Goal: Information Seeking & Learning: Learn about a topic

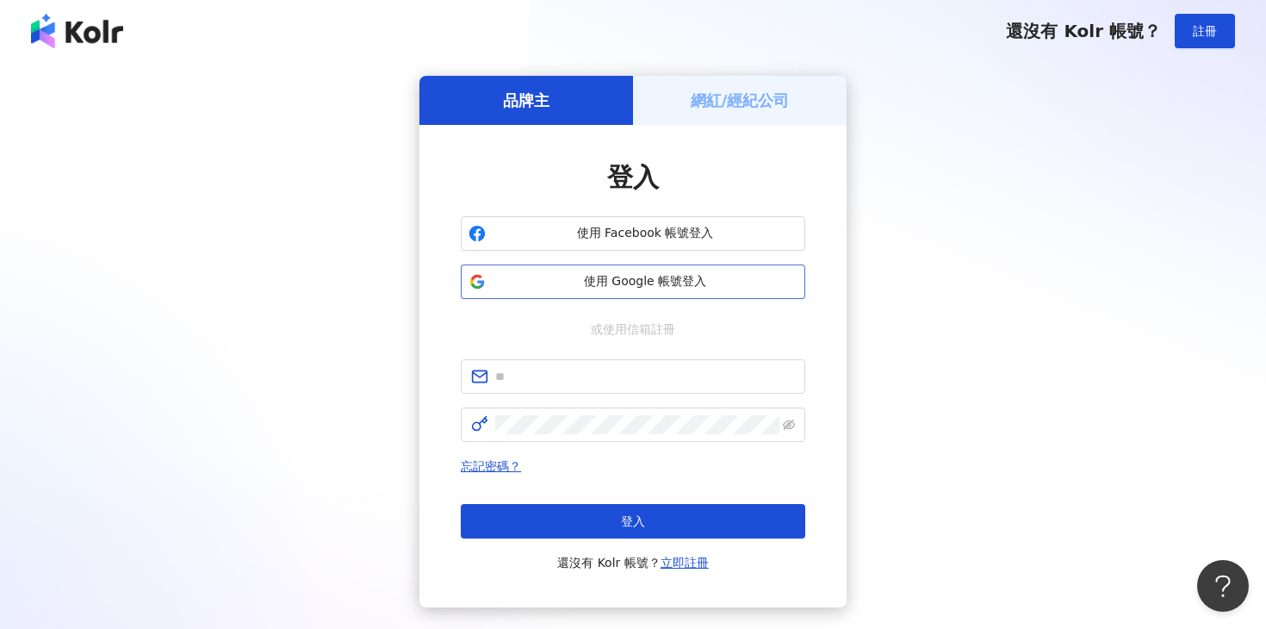
click at [579, 288] on span "使用 Google 帳號登入" at bounding box center [645, 281] width 305 height 17
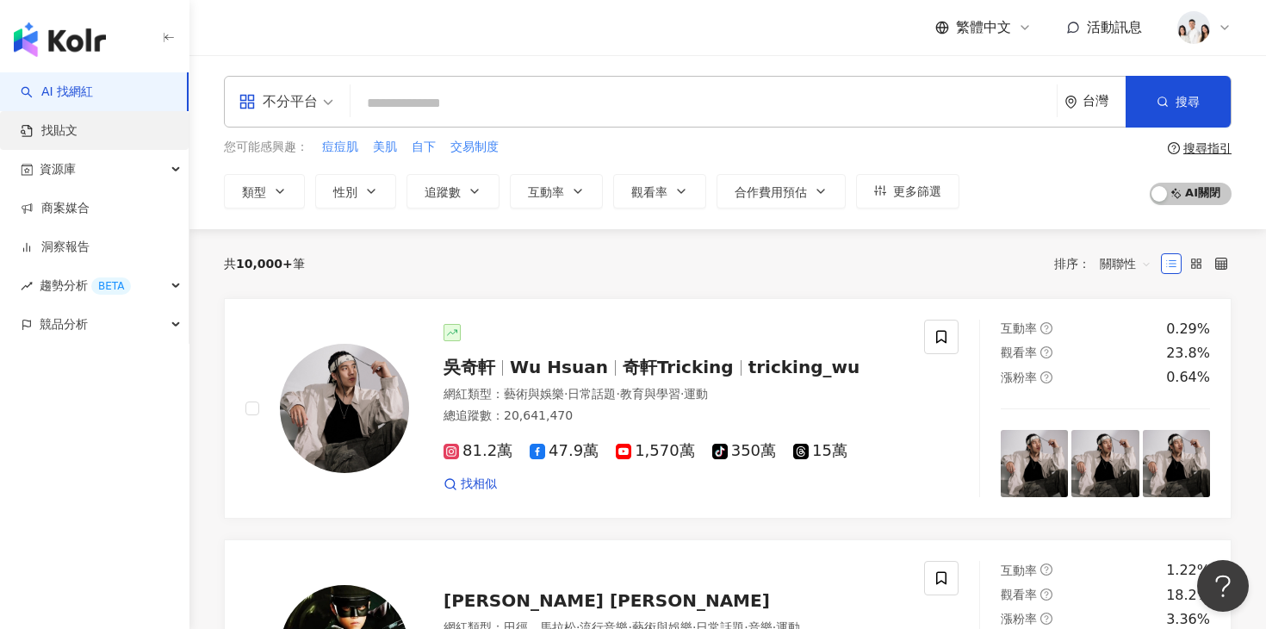
click at [77, 139] on link "找貼文" at bounding box center [49, 130] width 57 height 17
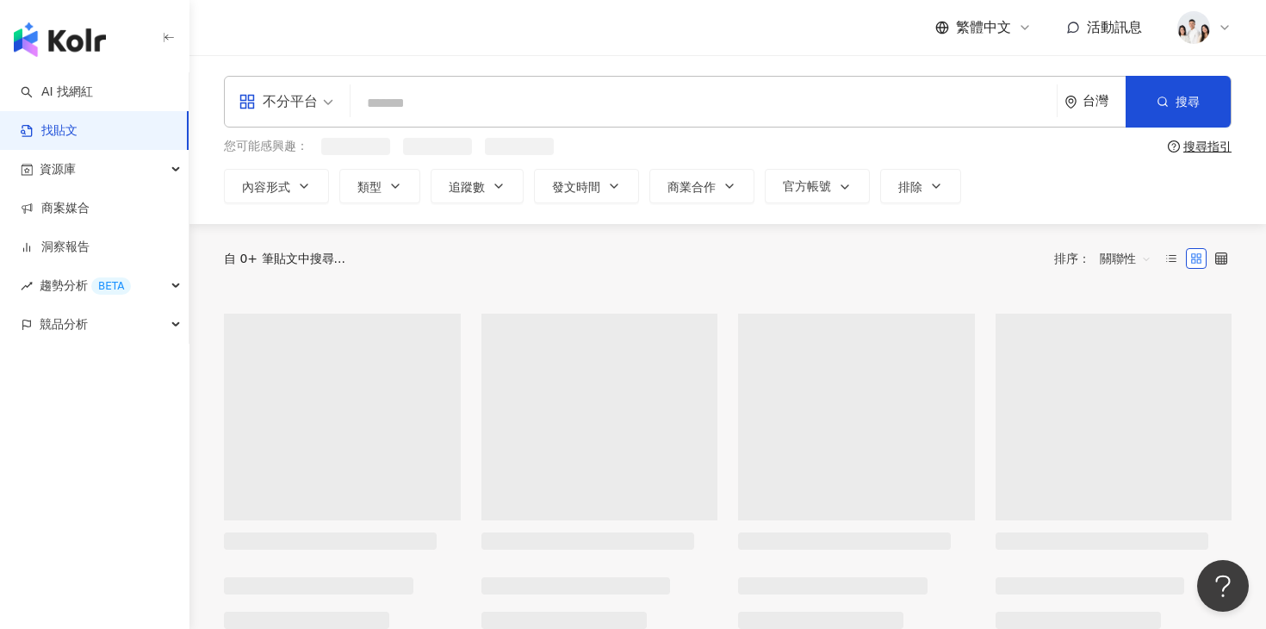
click at [404, 103] on input "search" at bounding box center [703, 102] width 692 height 37
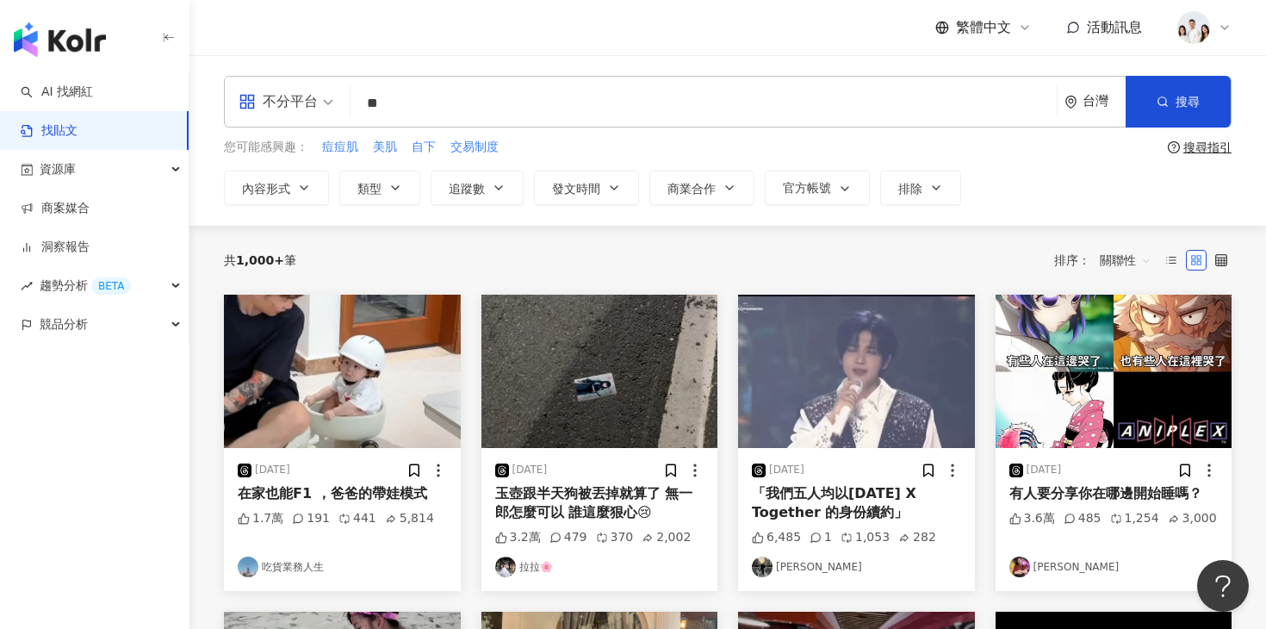
click at [505, 115] on input "**" at bounding box center [703, 102] width 692 height 37
type input "**"
click at [1129, 93] on button "搜尋" at bounding box center [1177, 102] width 105 height 52
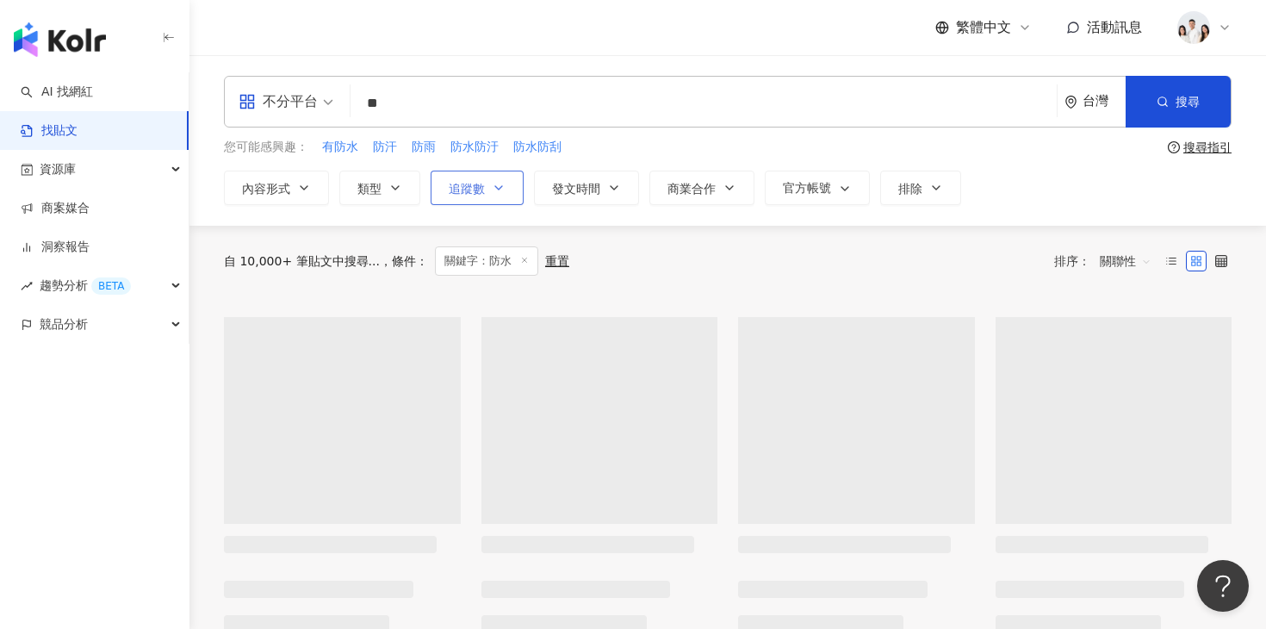
click at [484, 197] on button "追蹤數" at bounding box center [477, 187] width 93 height 34
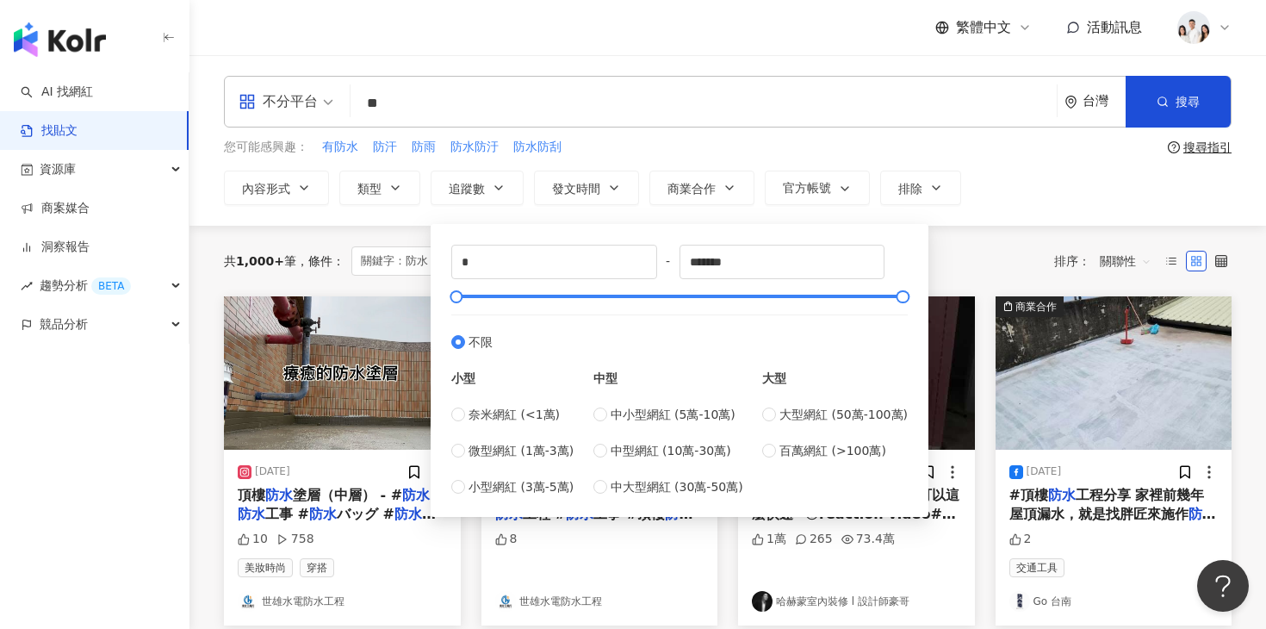
click at [369, 214] on div "不分平台 ** 台灣 搜尋 您可能感興趣： 有防水 防汗 防雨 防水防汙 防水防刮 搜尋指引 內容形式 類型 追蹤數 發文時間 商業合作 官方帳號 排除 * …" at bounding box center [727, 140] width 1076 height 170
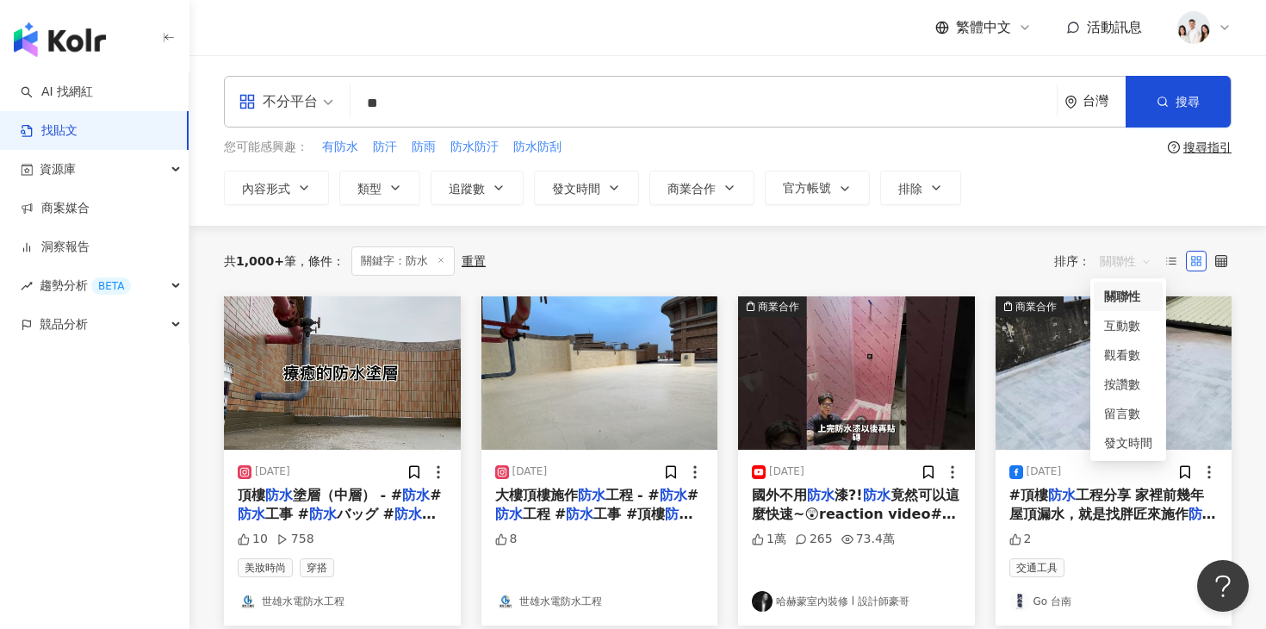
click at [1130, 272] on span "關聯性" at bounding box center [1126, 261] width 52 height 28
click at [1118, 327] on div "互動數" at bounding box center [1128, 325] width 48 height 19
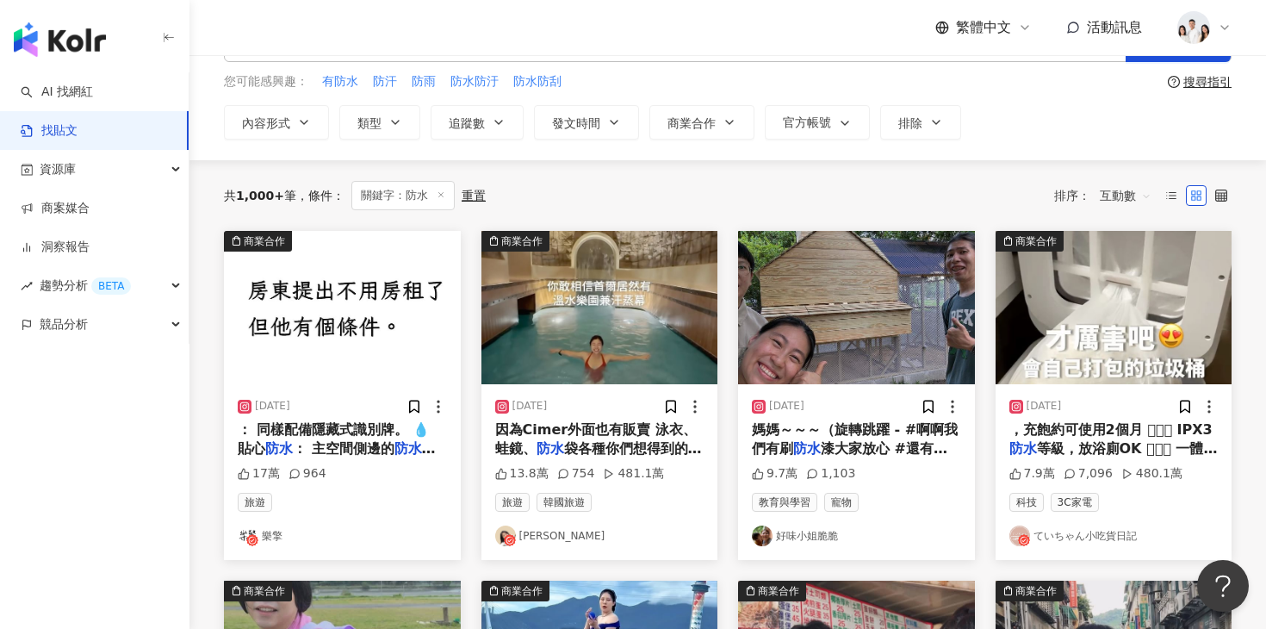
scroll to position [77, 0]
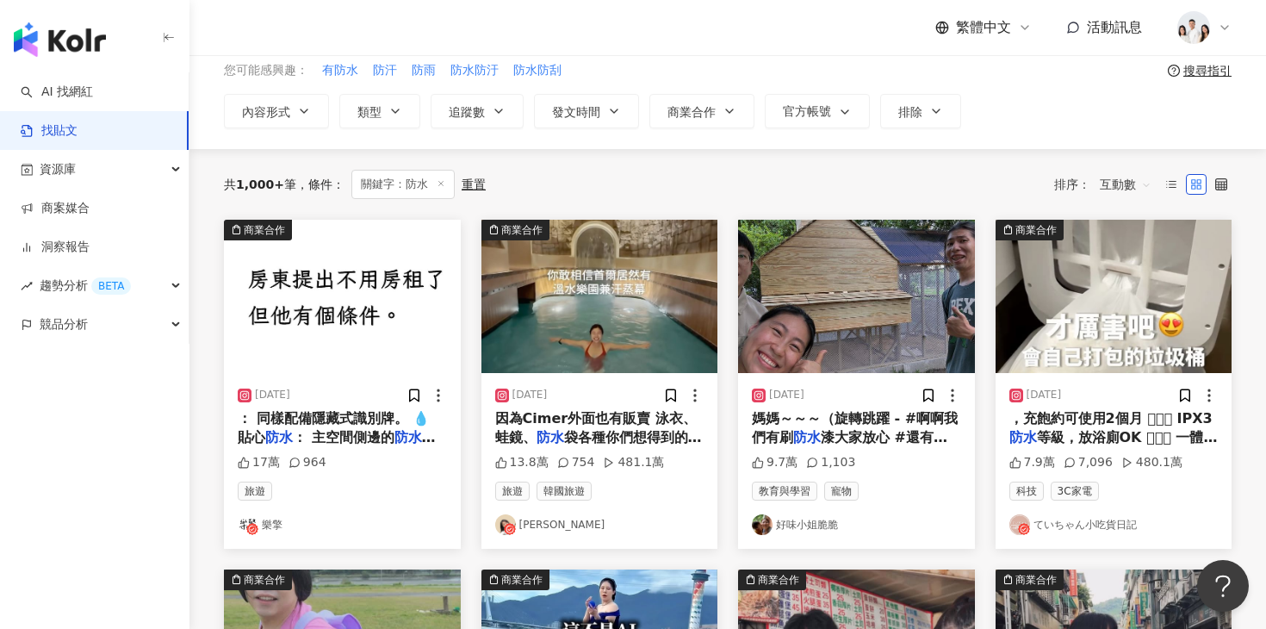
click at [600, 313] on img at bounding box center [599, 296] width 237 height 153
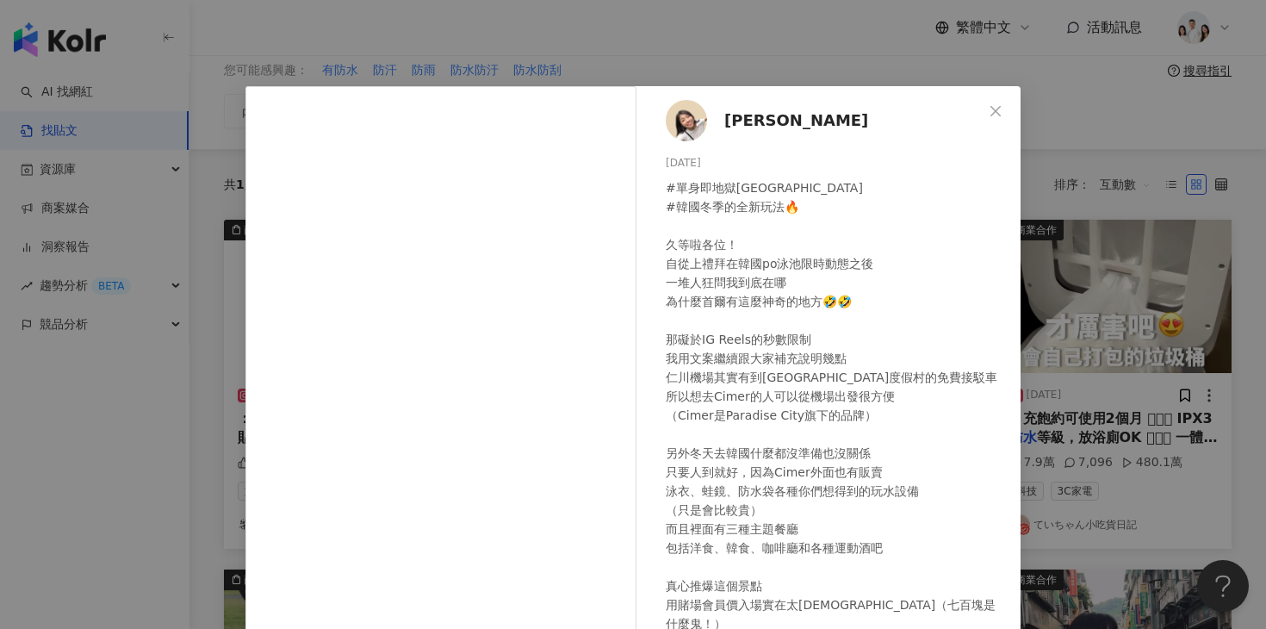
click at [773, 87] on div "Kiki Wang 2023/12/15 #單身即地獄天堂島 #韓國冬季的全新玩法🔥 久等啦各位！ 自從上禮拜在韓國po泳池限時動態之後 一堆人狂問我到底在哪…" at bounding box center [832, 394] width 375 height 616
click at [1003, 99] on button "Close" at bounding box center [995, 111] width 34 height 34
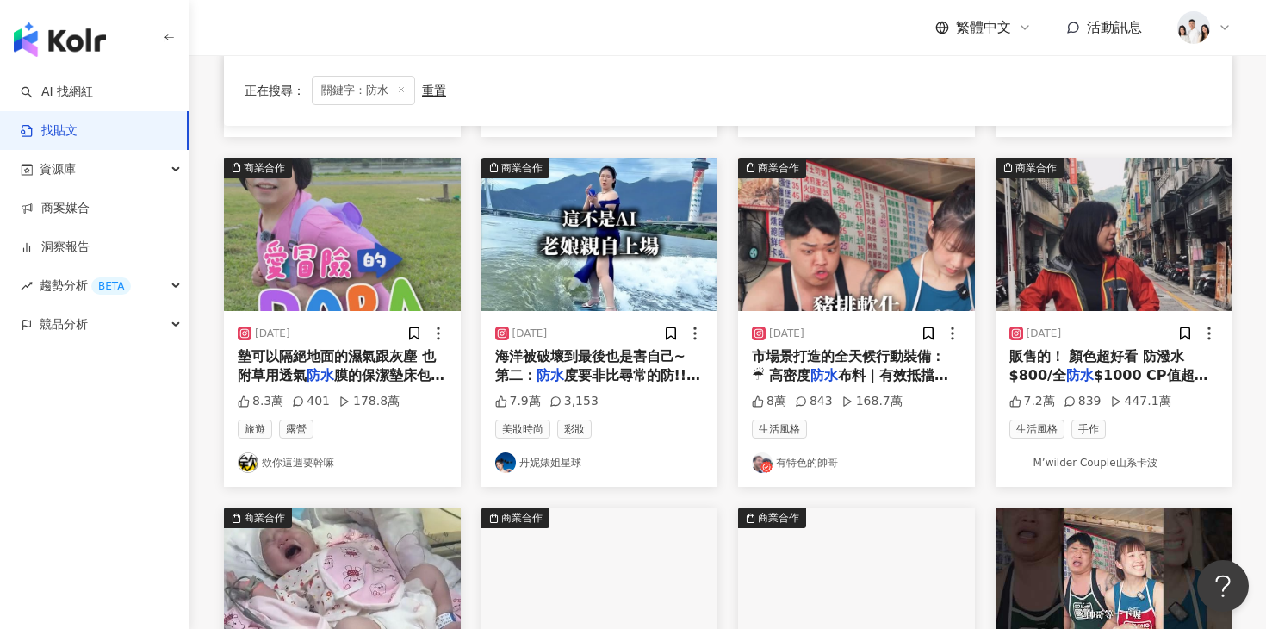
scroll to position [493, 0]
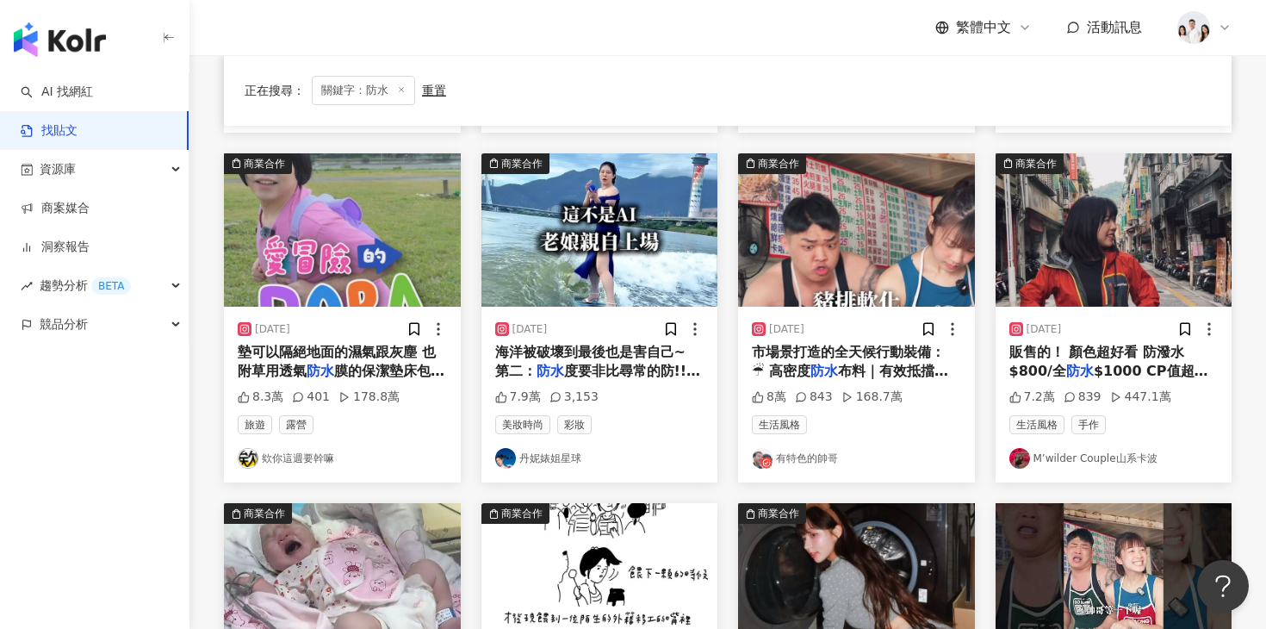
click at [597, 225] on img at bounding box center [599, 229] width 237 height 153
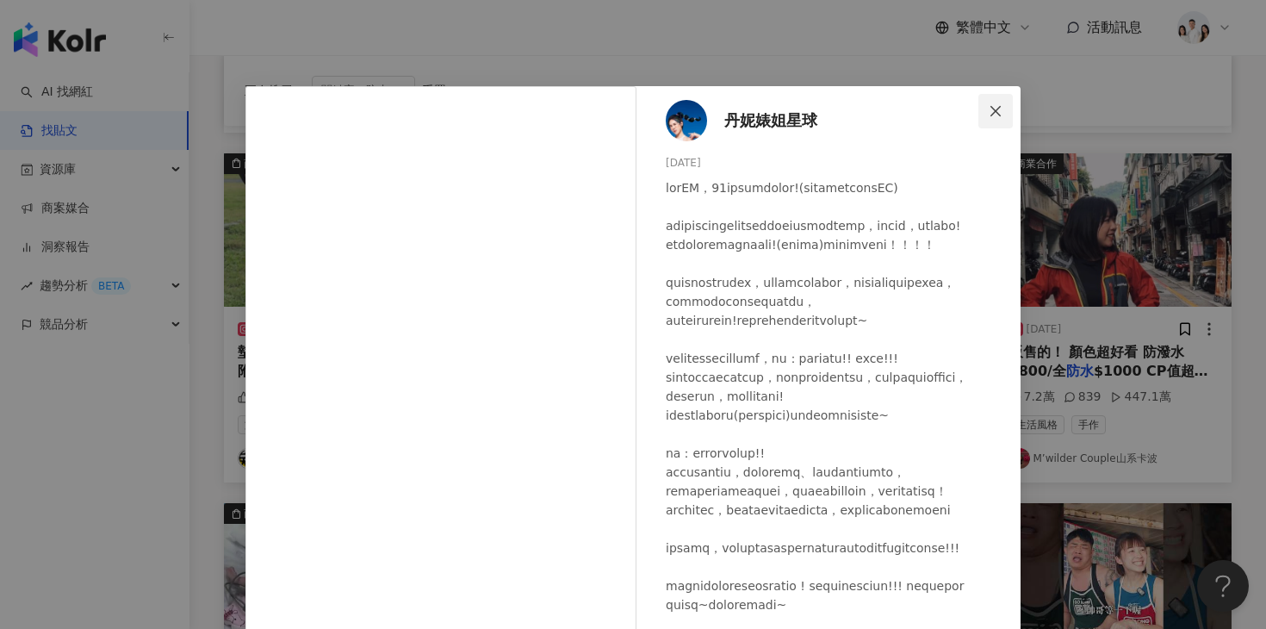
click at [989, 110] on icon "close" at bounding box center [995, 111] width 14 height 14
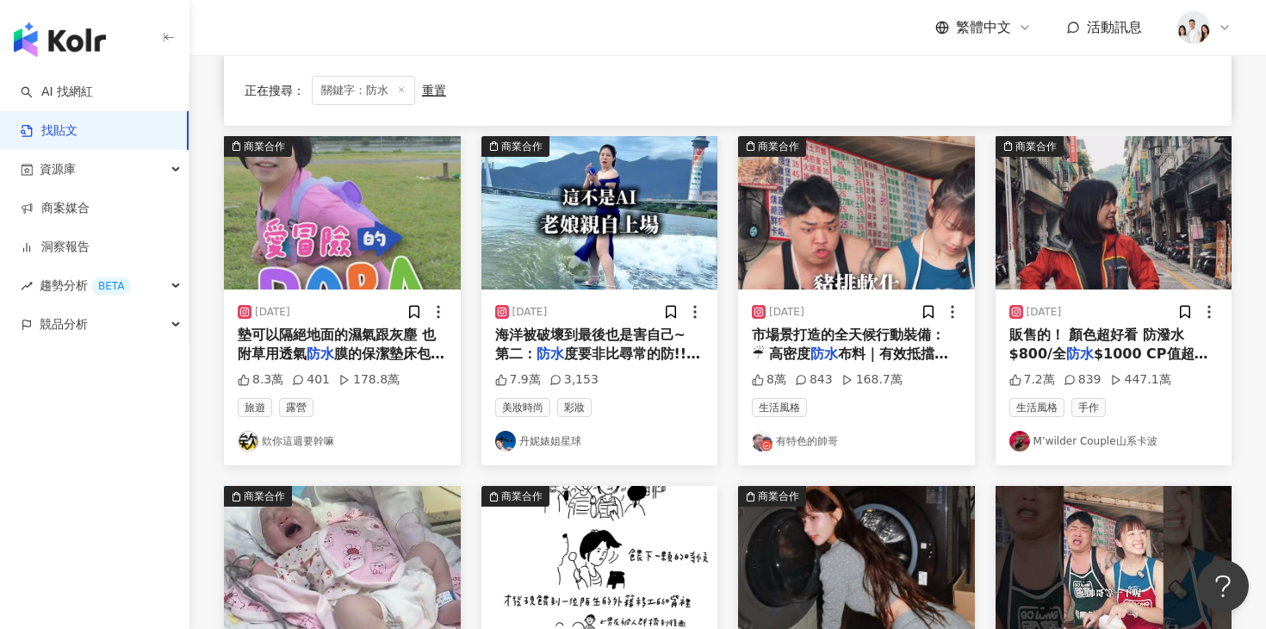
scroll to position [520, 0]
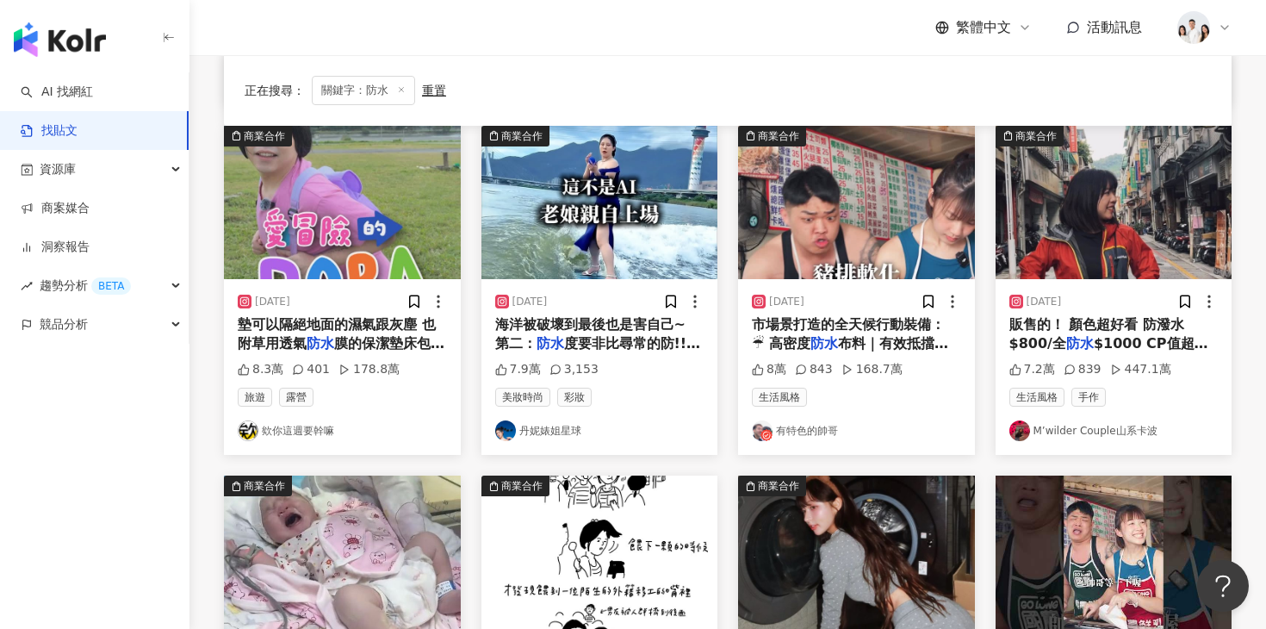
click at [1042, 227] on img at bounding box center [1113, 202] width 237 height 153
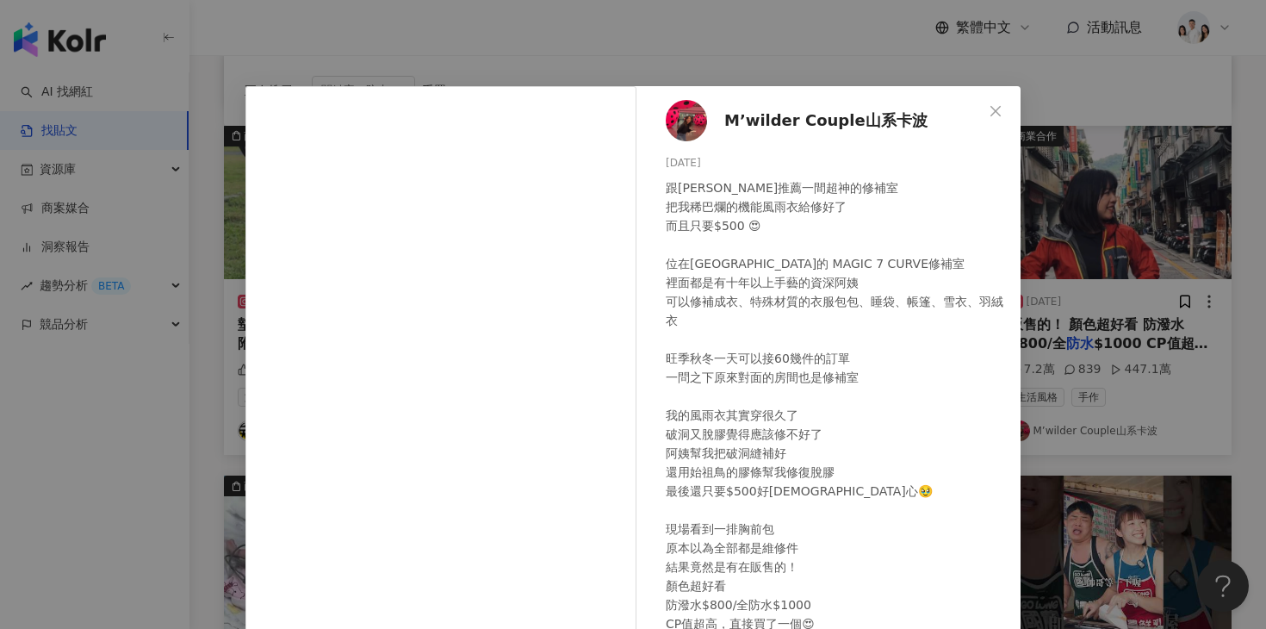
click at [1074, 144] on div "M’wilder Couple山系卡波 2024/8/18 跟大家推薦一間超神的修補室 把我稀巴爛的機能風雨衣給修好了 而且只要$500 😍 位在台北車站的 …" at bounding box center [633, 314] width 1266 height 629
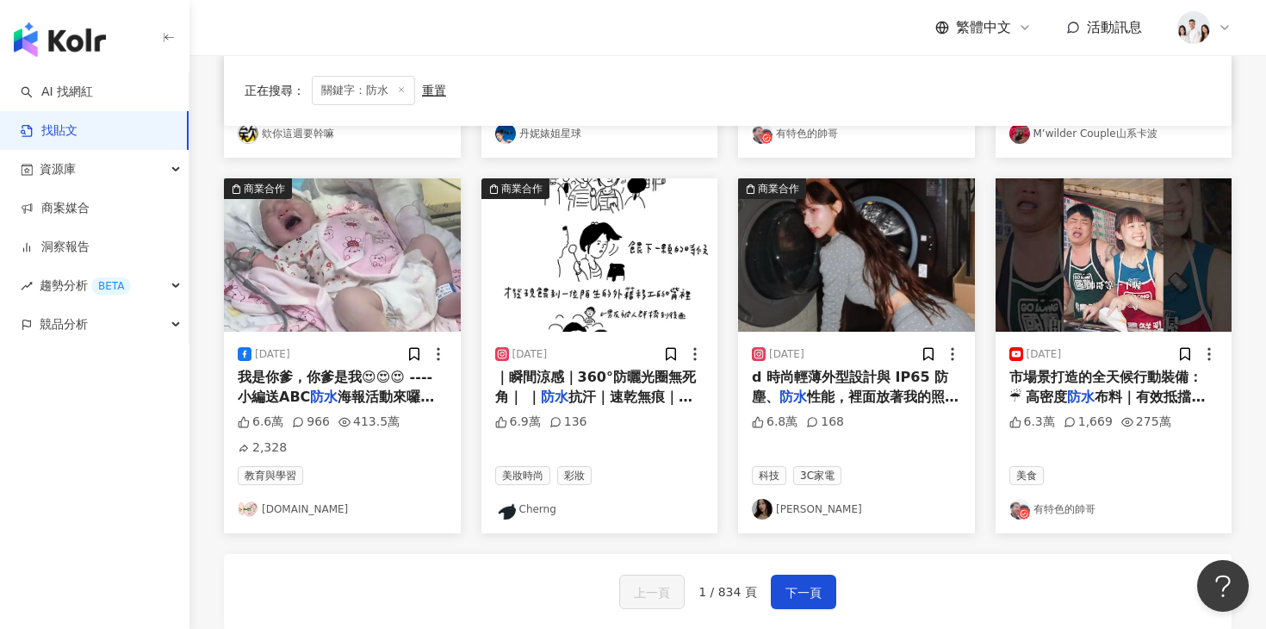
scroll to position [852, 0]
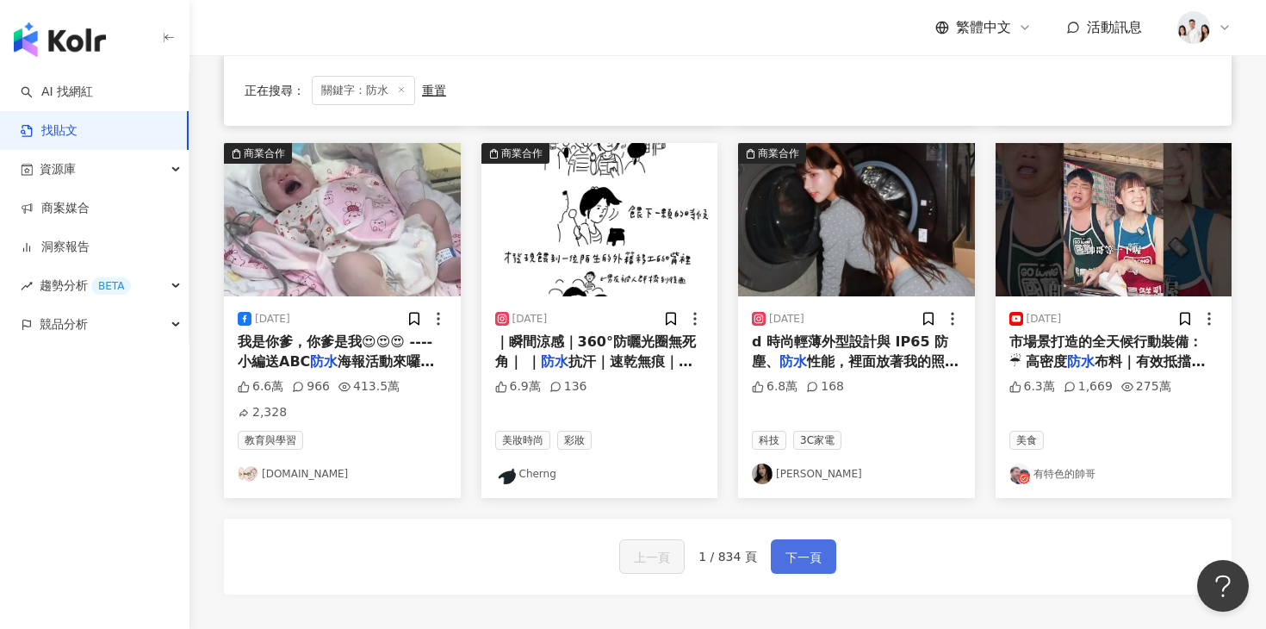
click at [802, 547] on span "下一頁" at bounding box center [803, 557] width 36 height 21
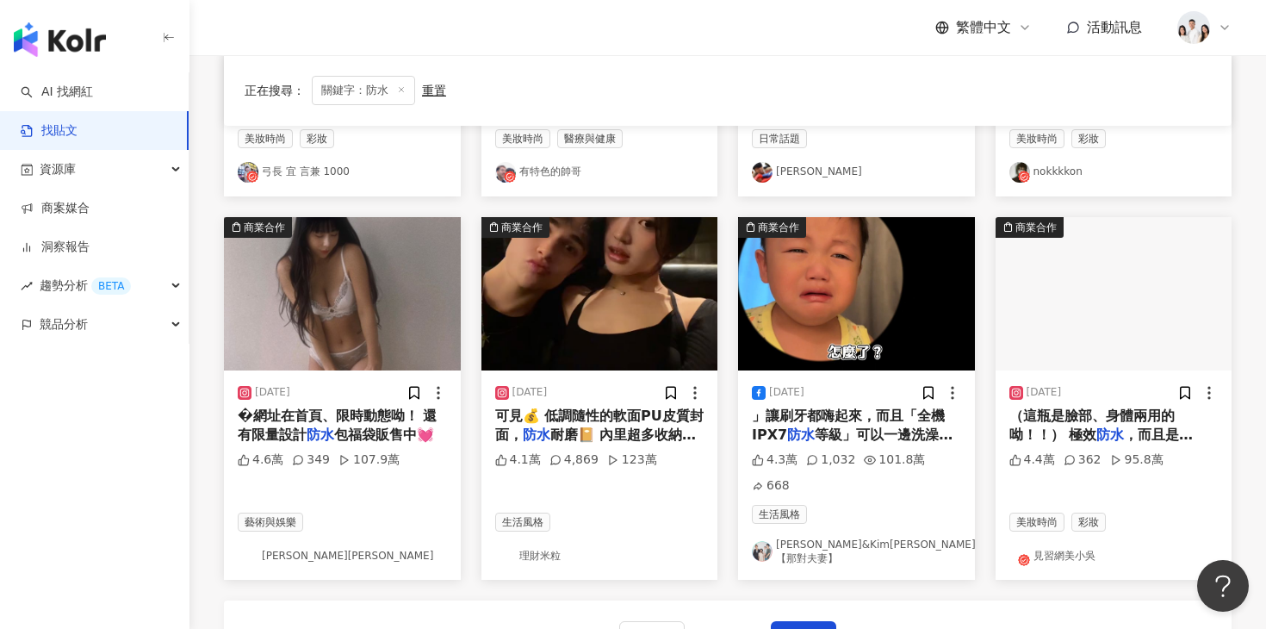
scroll to position [817, 0]
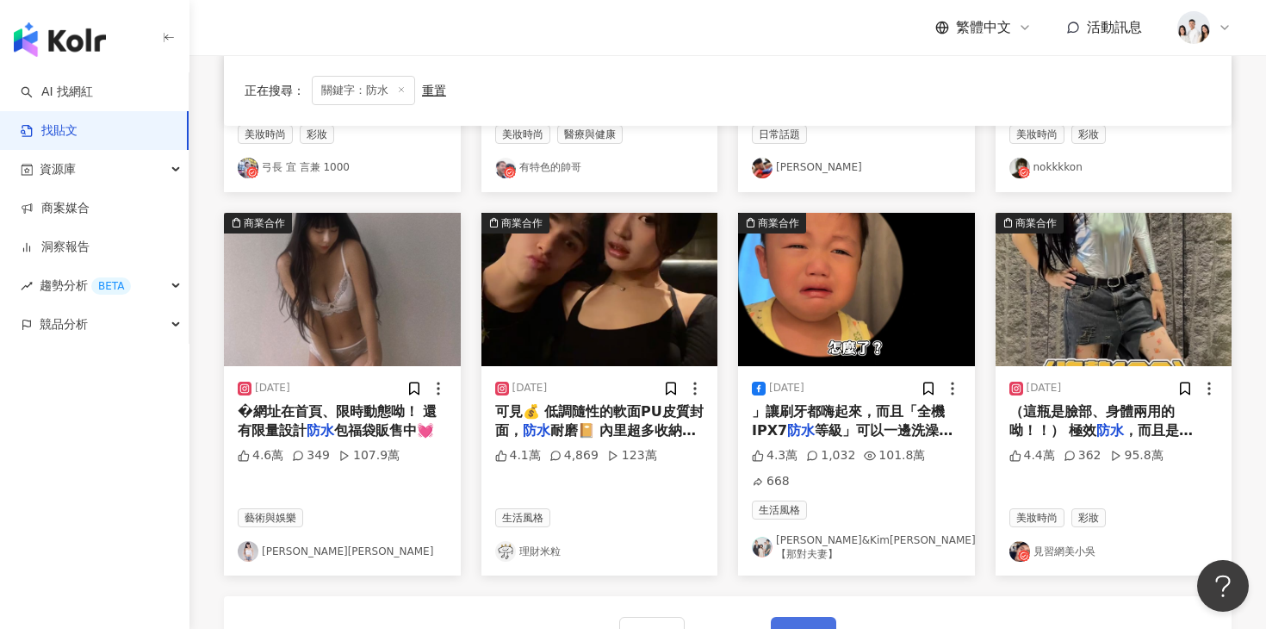
click at [775, 616] on button "下一頁" at bounding box center [803, 633] width 65 height 34
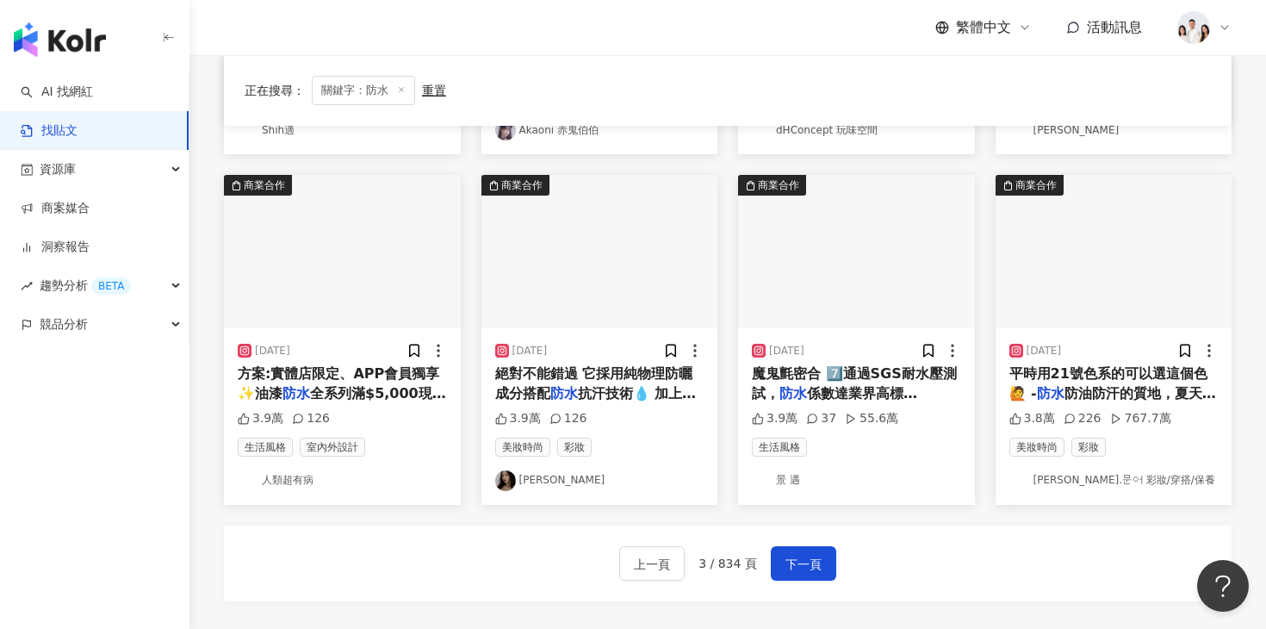
scroll to position [796, 0]
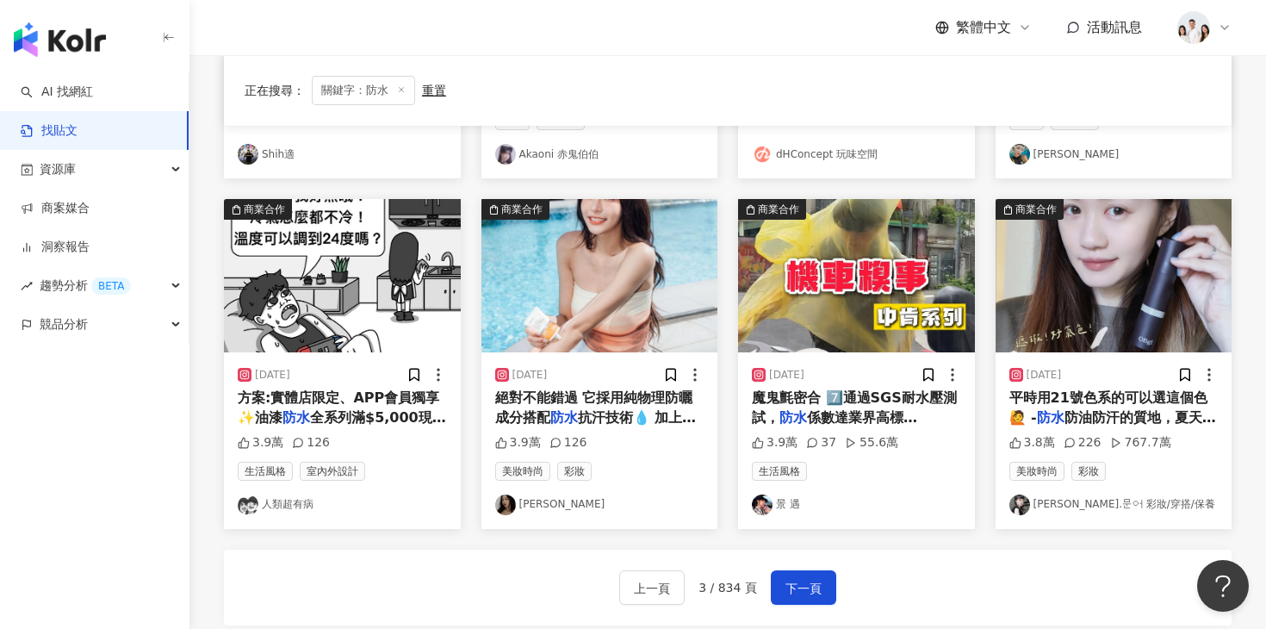
click at [802, 387] on div "2025/6/30 魔鬼氈密合 7️⃣通過SGS耐水壓測試， 防水 係數達業界高標10000gf/cm² 3.9萬 37 55.6萬 生活風格 景 遇" at bounding box center [856, 440] width 237 height 176
click at [795, 399] on span "魔鬼氈密合 7️⃣通過SGS耐水壓測試，" at bounding box center [854, 406] width 205 height 35
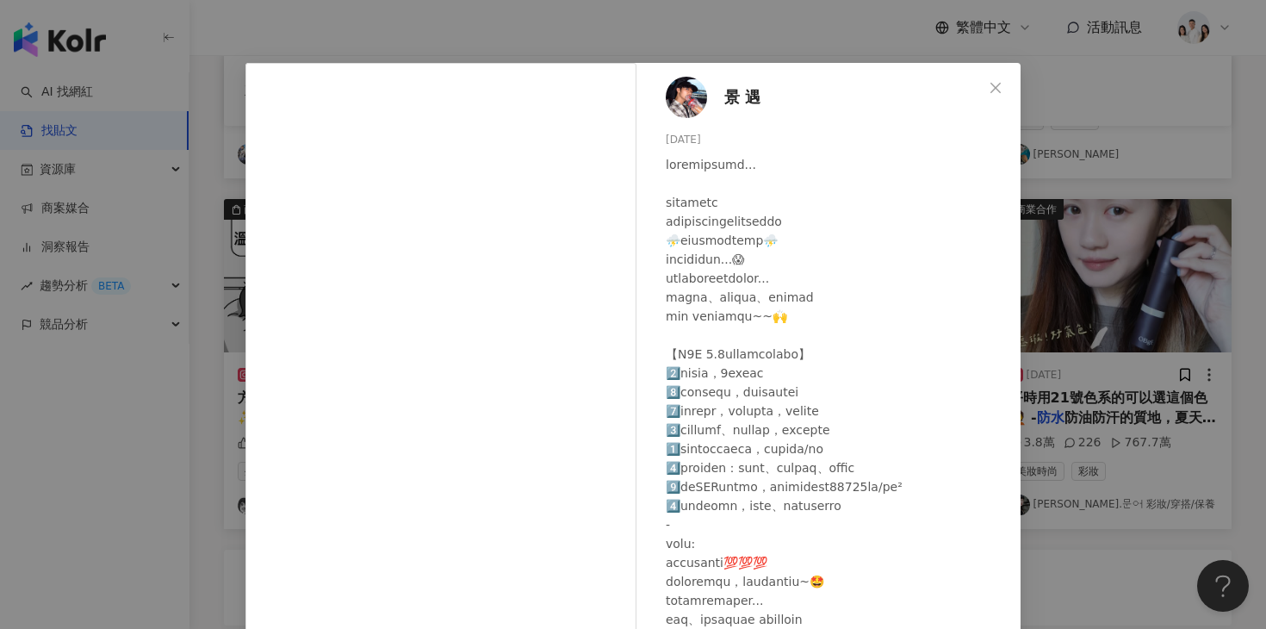
scroll to position [0, 0]
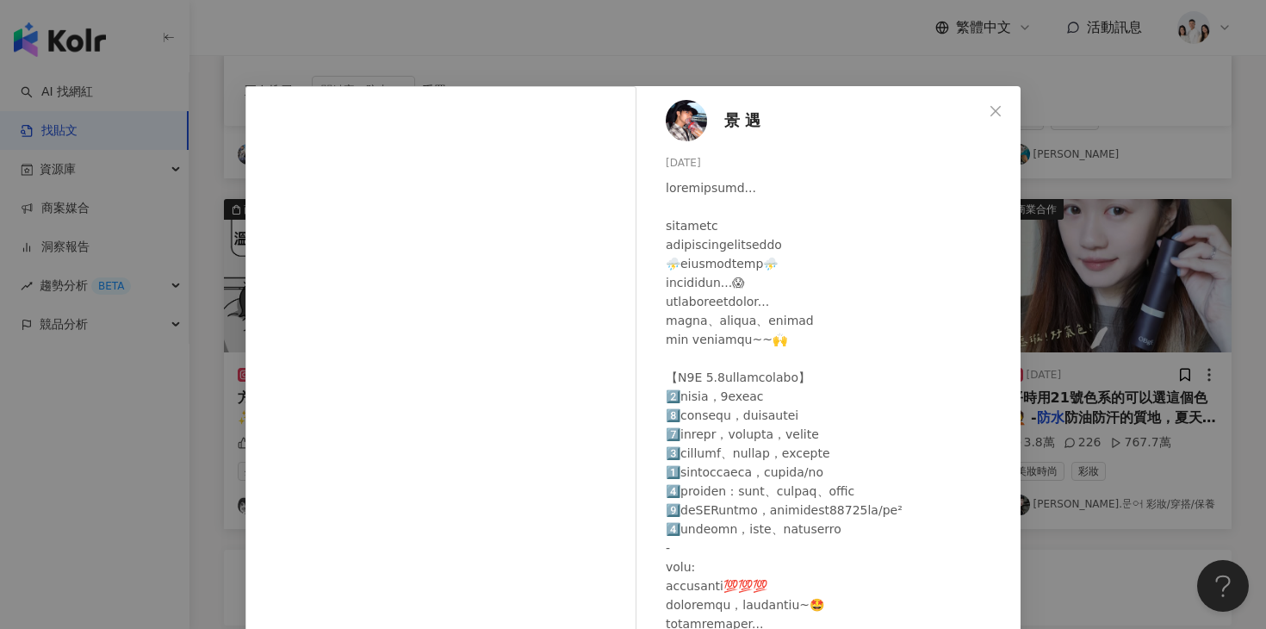
click at [703, 117] on img at bounding box center [686, 120] width 41 height 41
click at [1000, 109] on icon "close" at bounding box center [995, 111] width 14 height 14
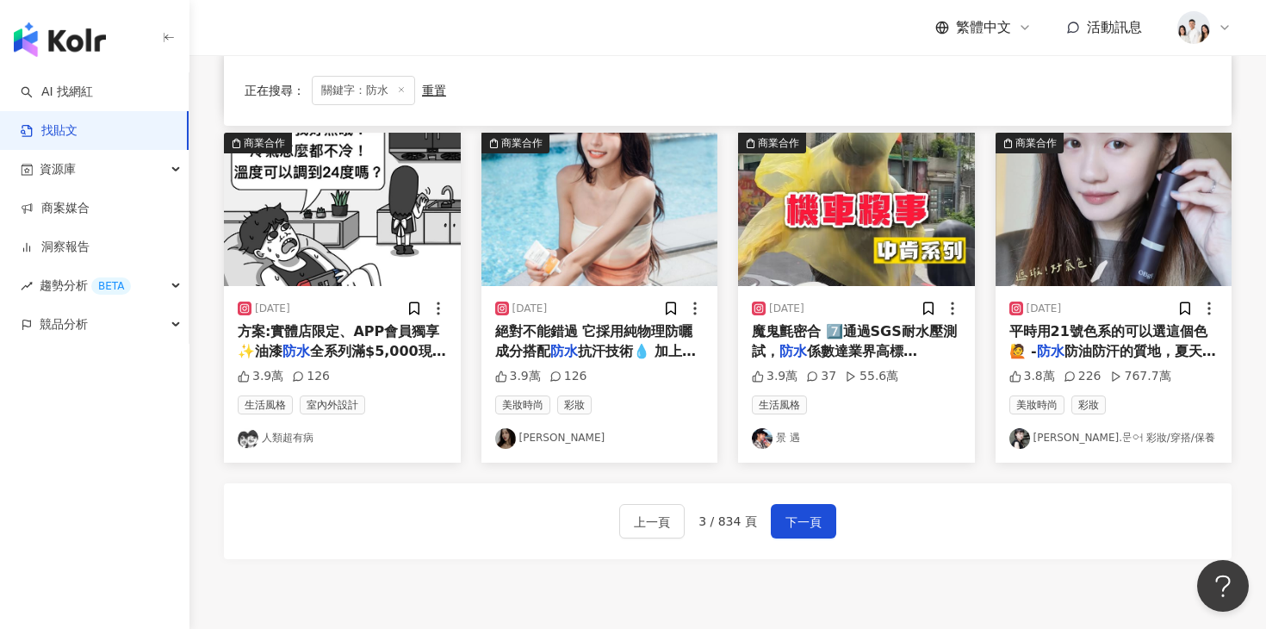
scroll to position [922, 0]
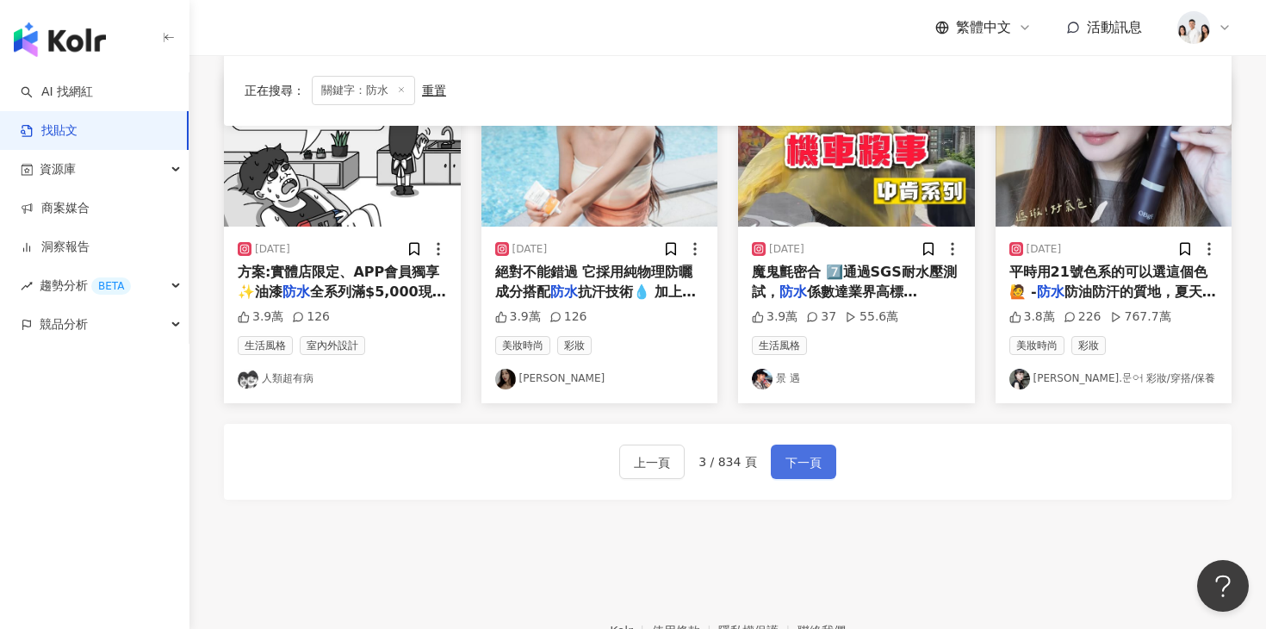
click at [796, 455] on span "下一頁" at bounding box center [803, 462] width 36 height 21
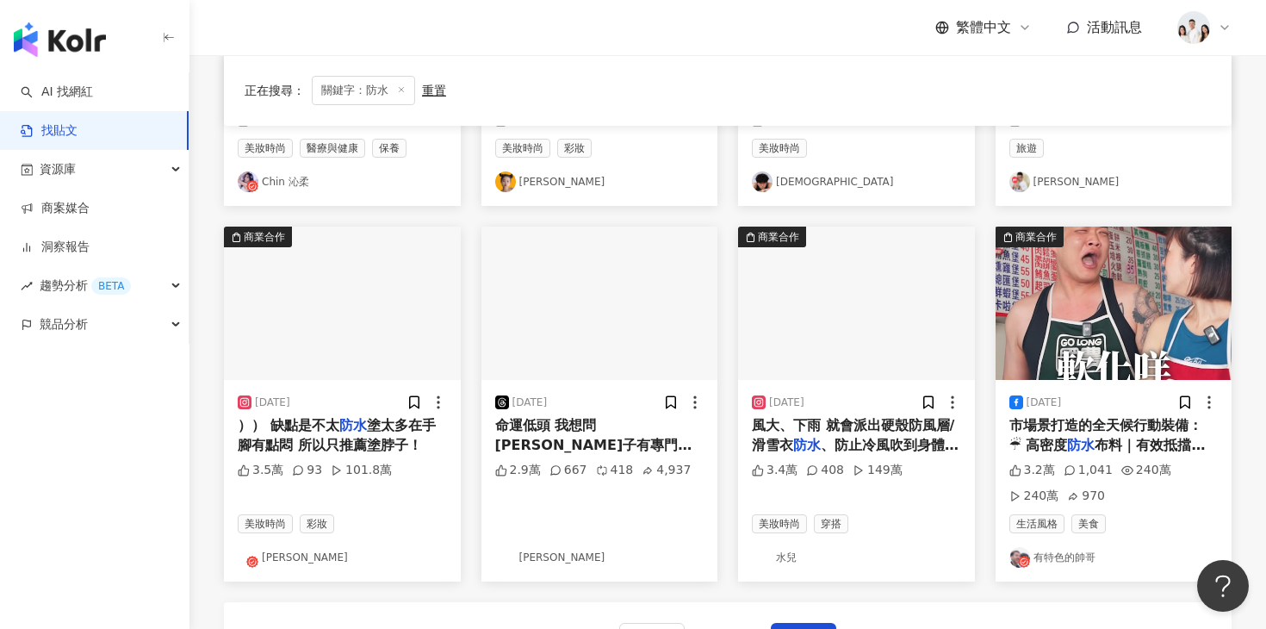
scroll to position [1052, 0]
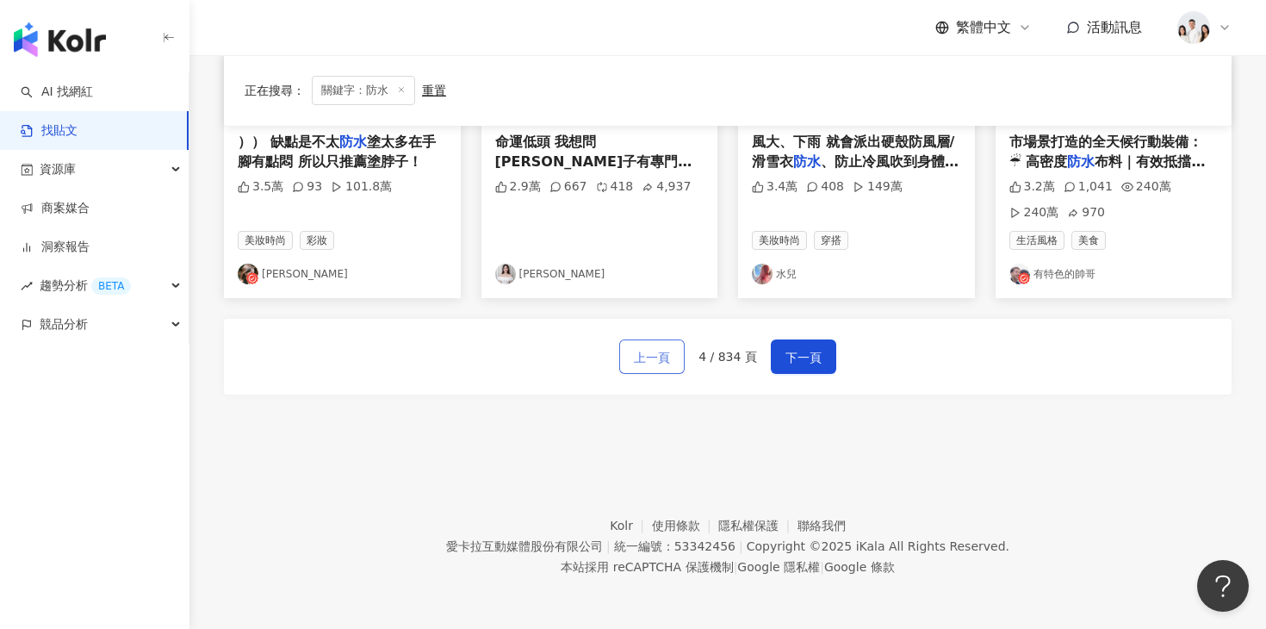
click at [670, 355] on span "上一頁" at bounding box center [652, 357] width 36 height 21
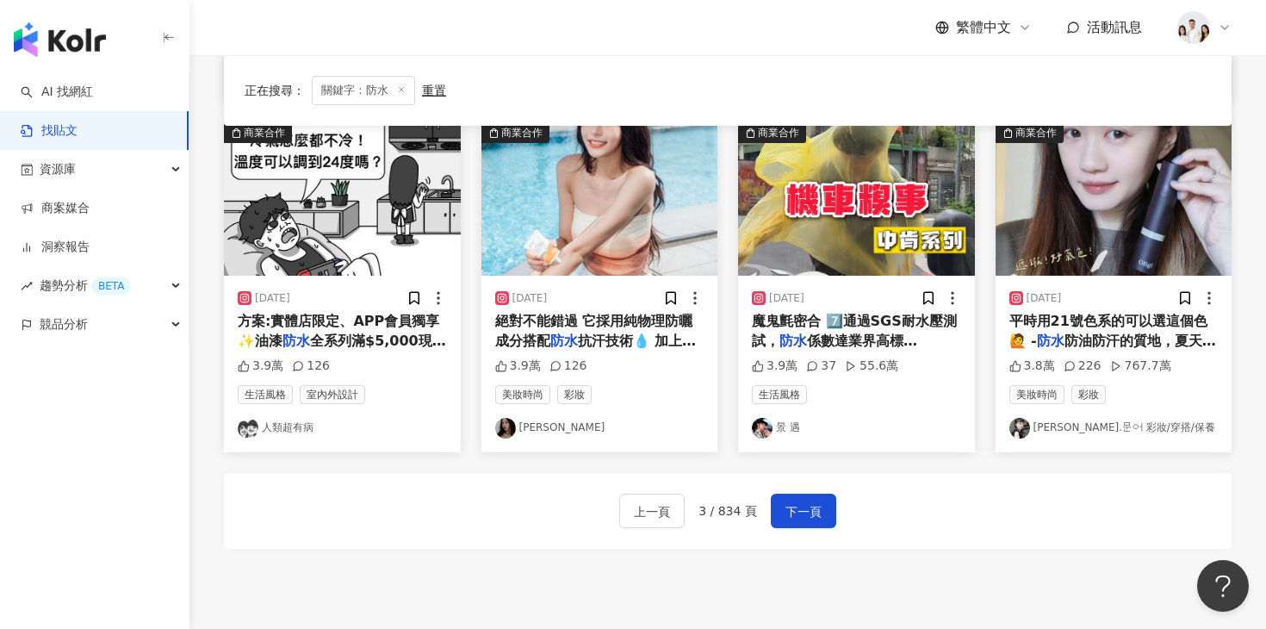
scroll to position [1027, 0]
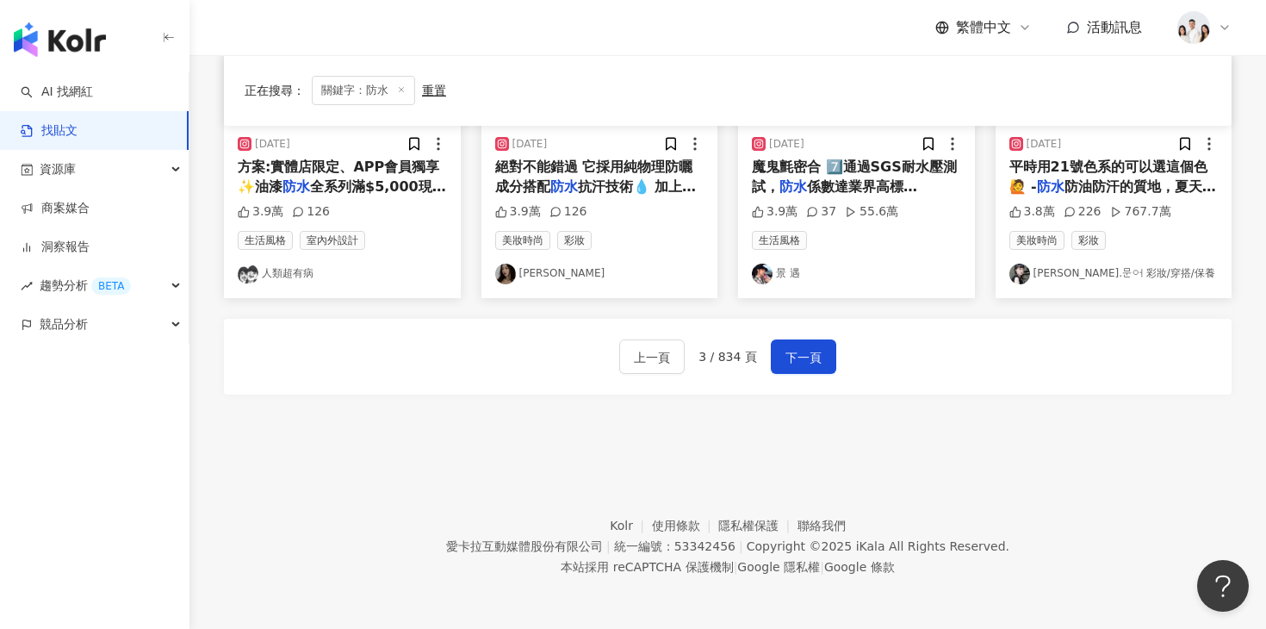
click at [357, 195] on div "方案:實體店限定、APP會員獨享 ✨油漆 防水 全系列滿$5,000現折$500!" at bounding box center [342, 177] width 209 height 39
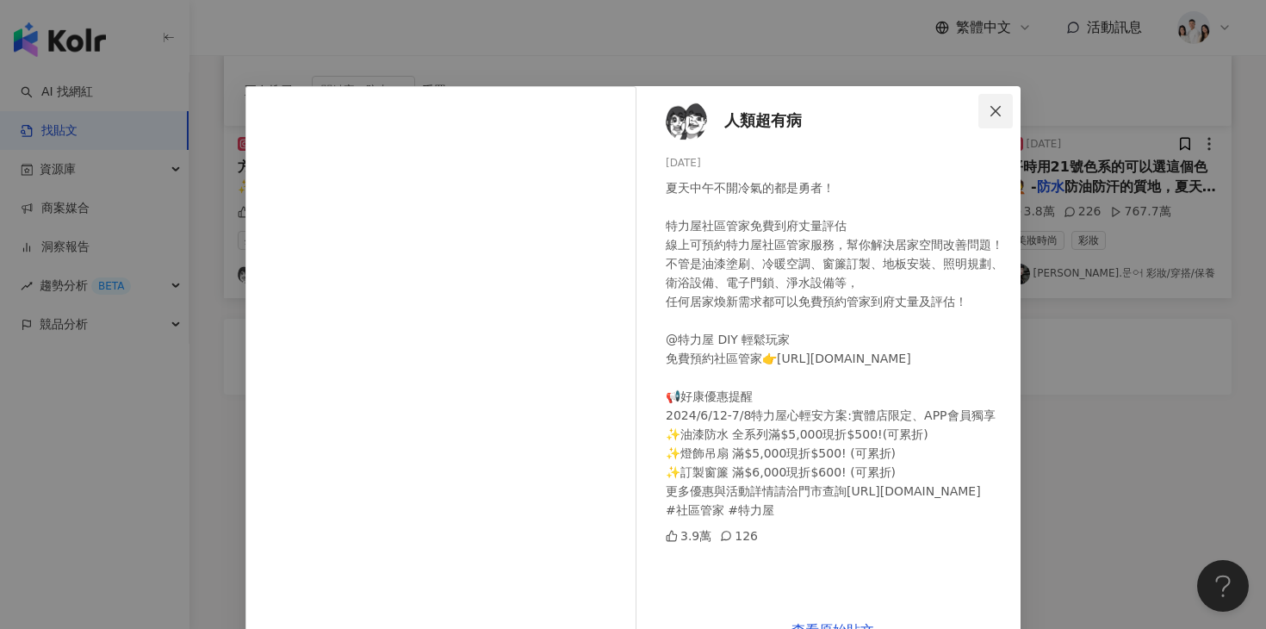
click at [996, 99] on button "Close" at bounding box center [995, 111] width 34 height 34
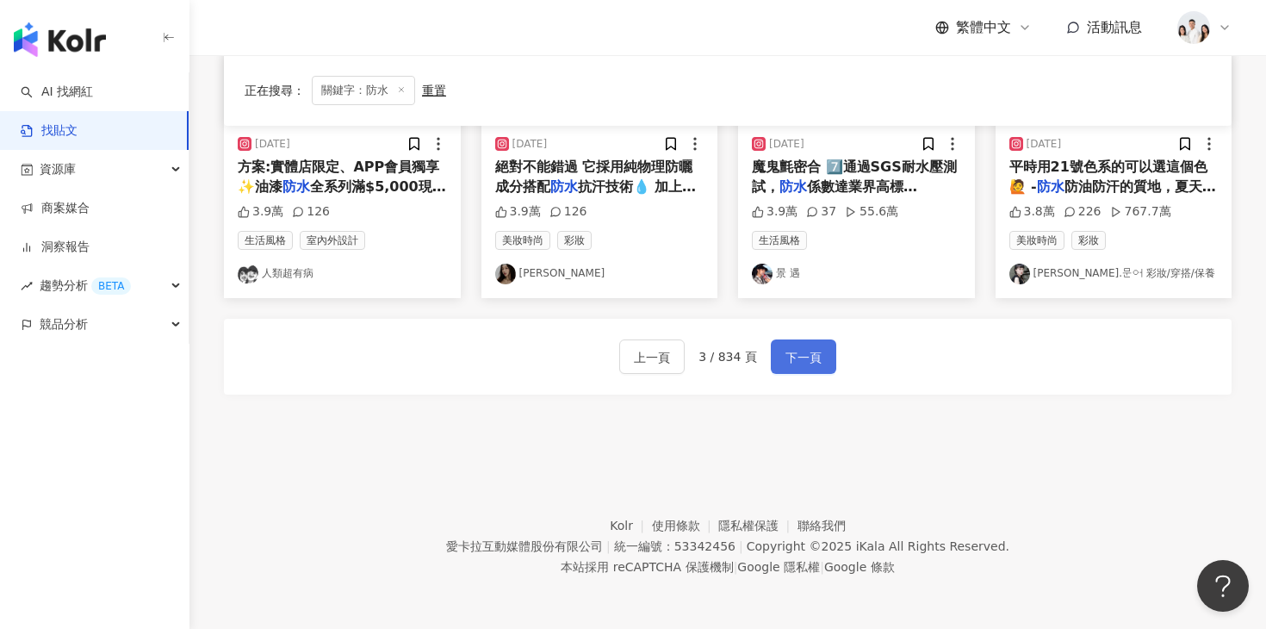
click at [786, 355] on span "下一頁" at bounding box center [803, 357] width 36 height 21
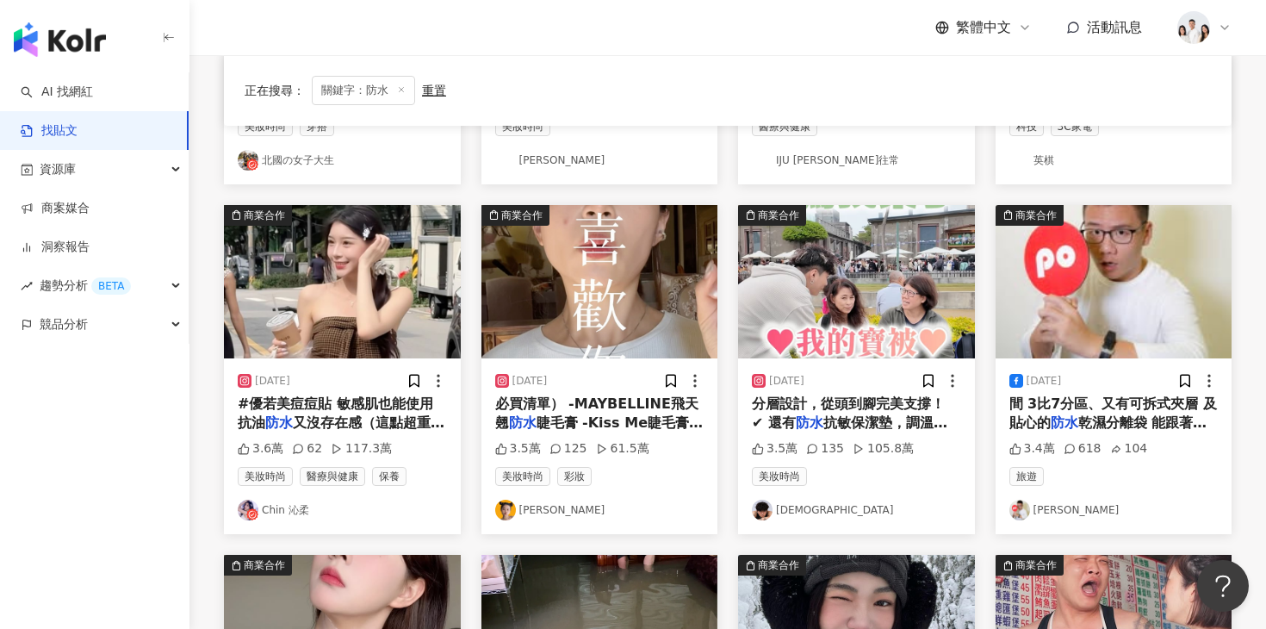
scroll to position [512, 0]
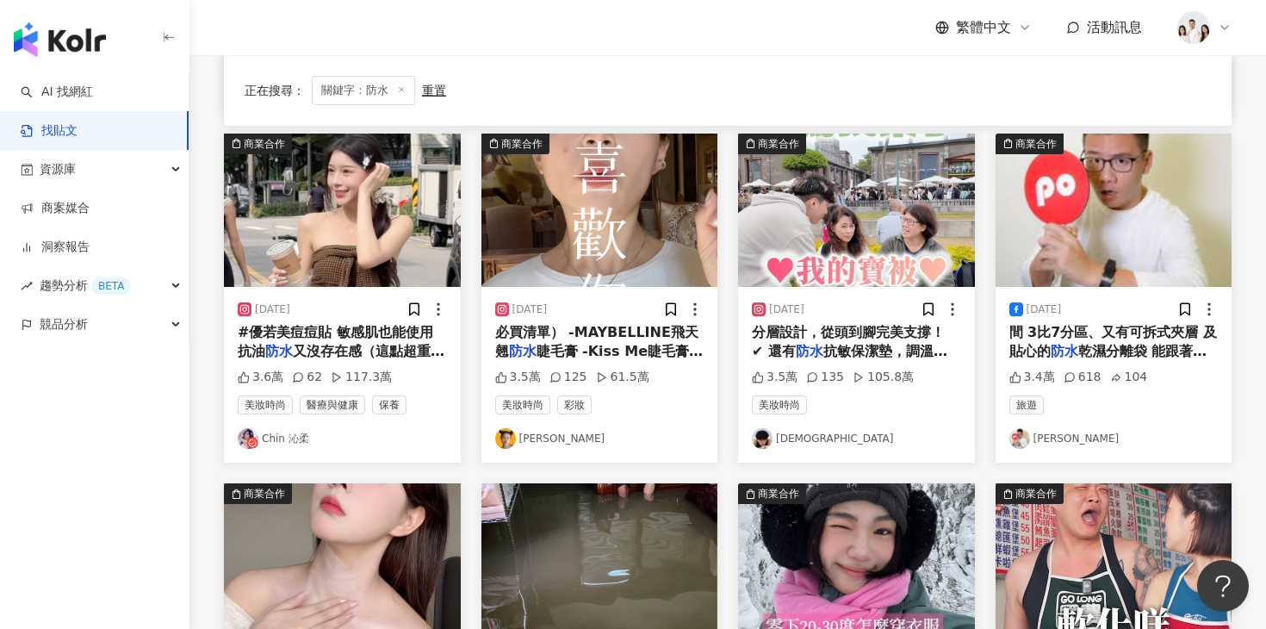
click at [829, 262] on img at bounding box center [856, 209] width 237 height 153
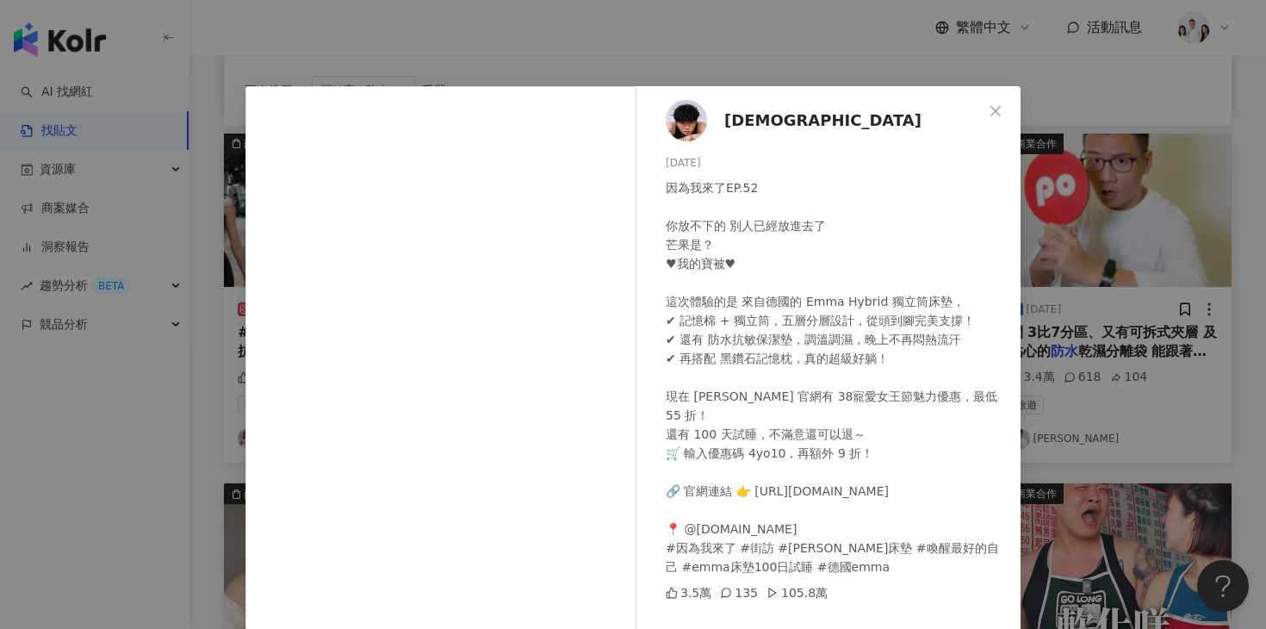
click at [731, 126] on span "4yo" at bounding box center [822, 120] width 197 height 24
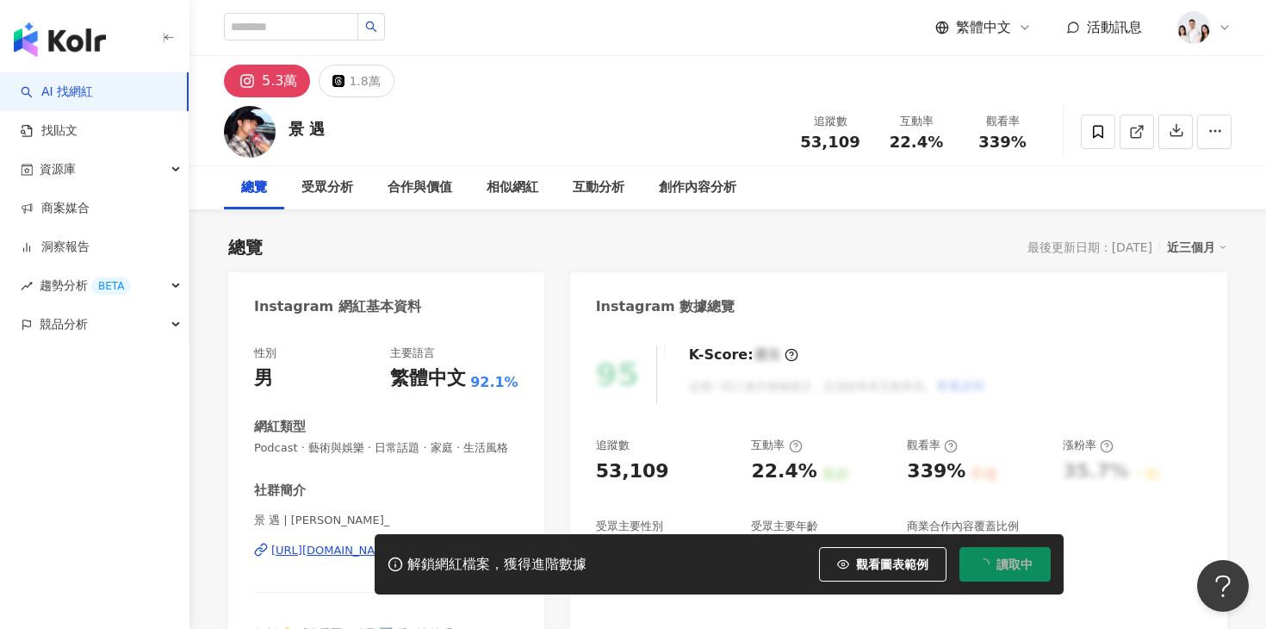
scroll to position [291, 0]
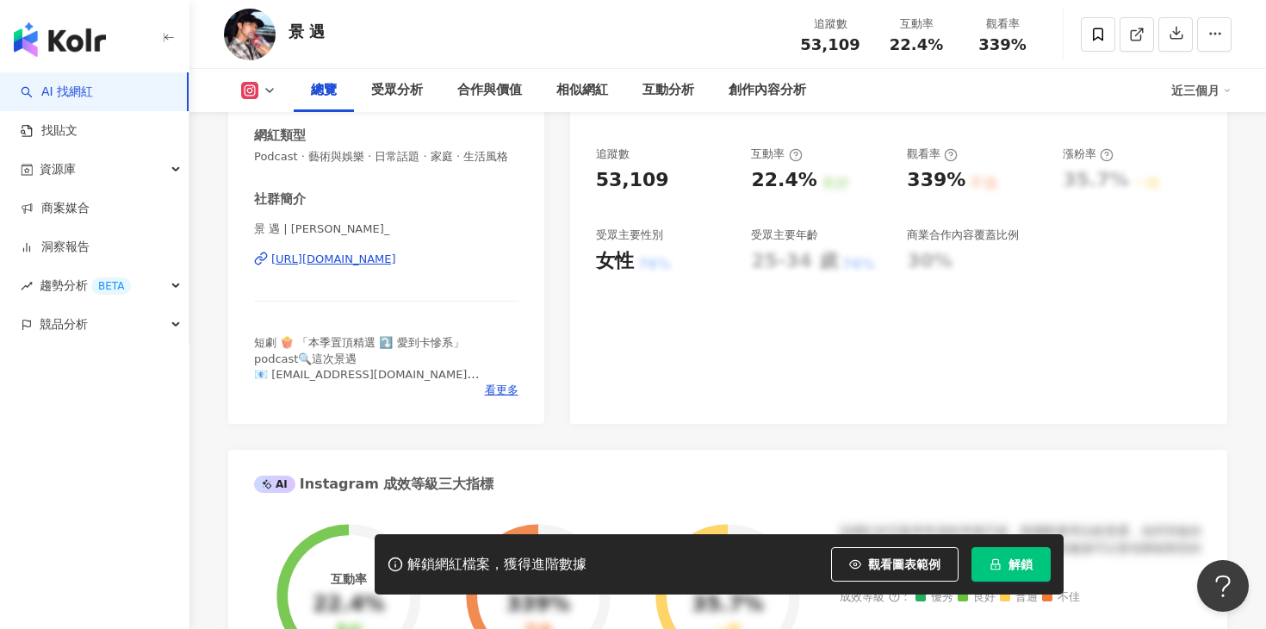
click at [988, 564] on button "解鎖" at bounding box center [1010, 564] width 79 height 34
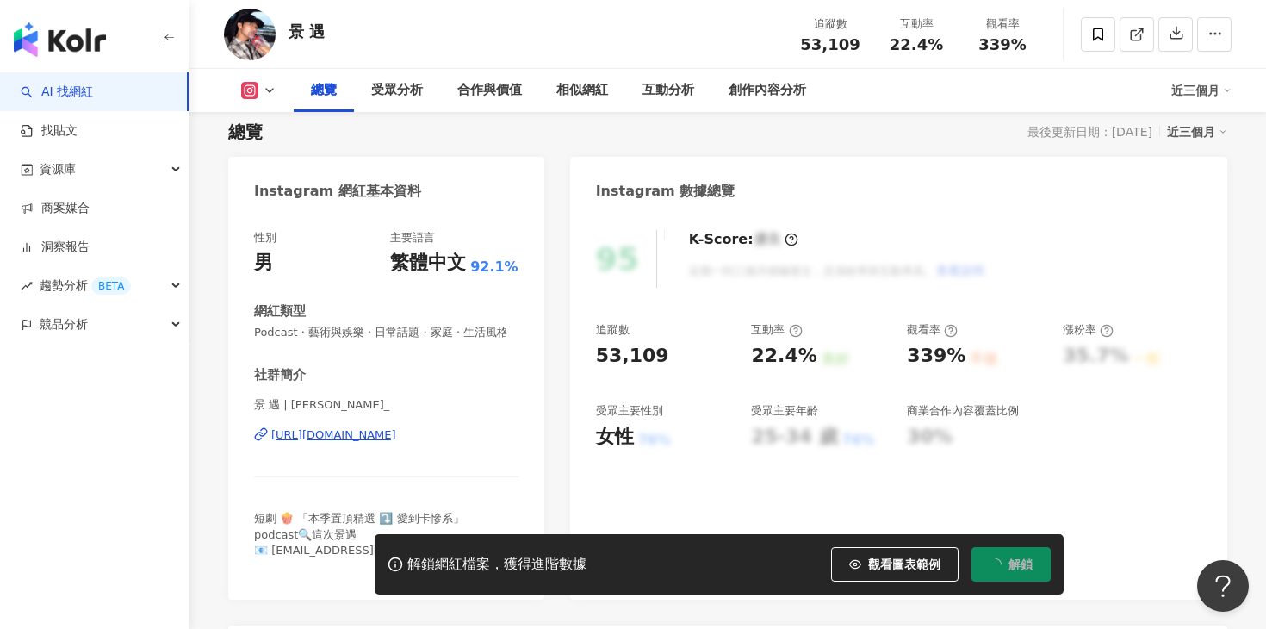
scroll to position [0, 0]
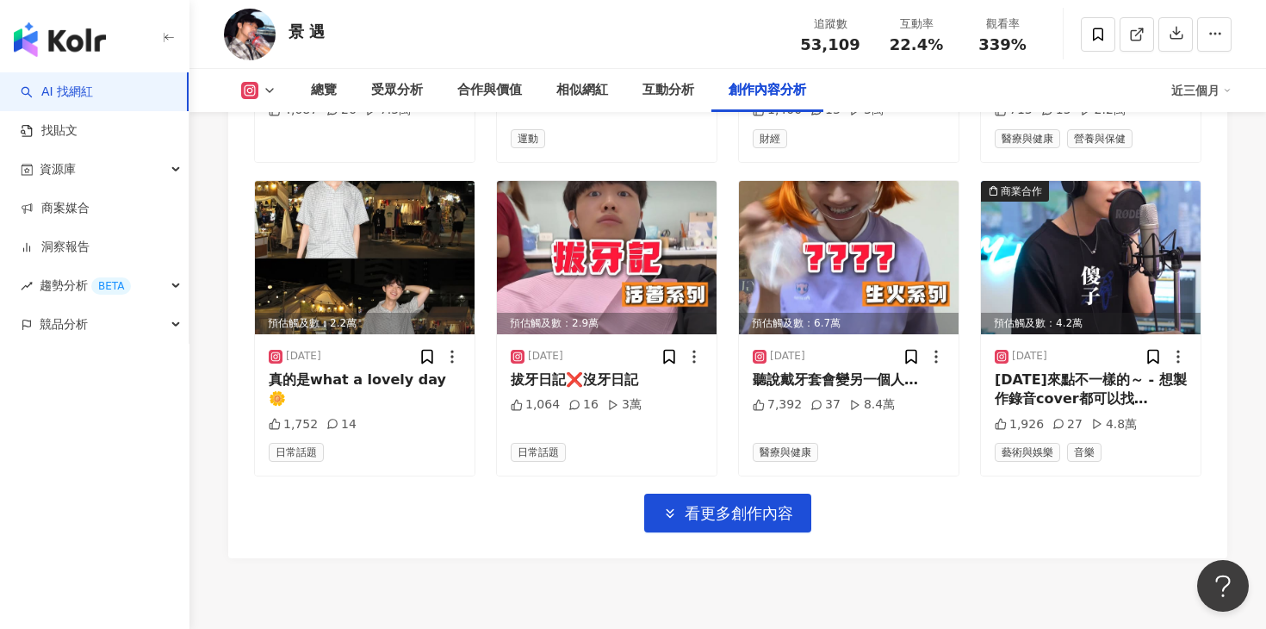
scroll to position [6102, 0]
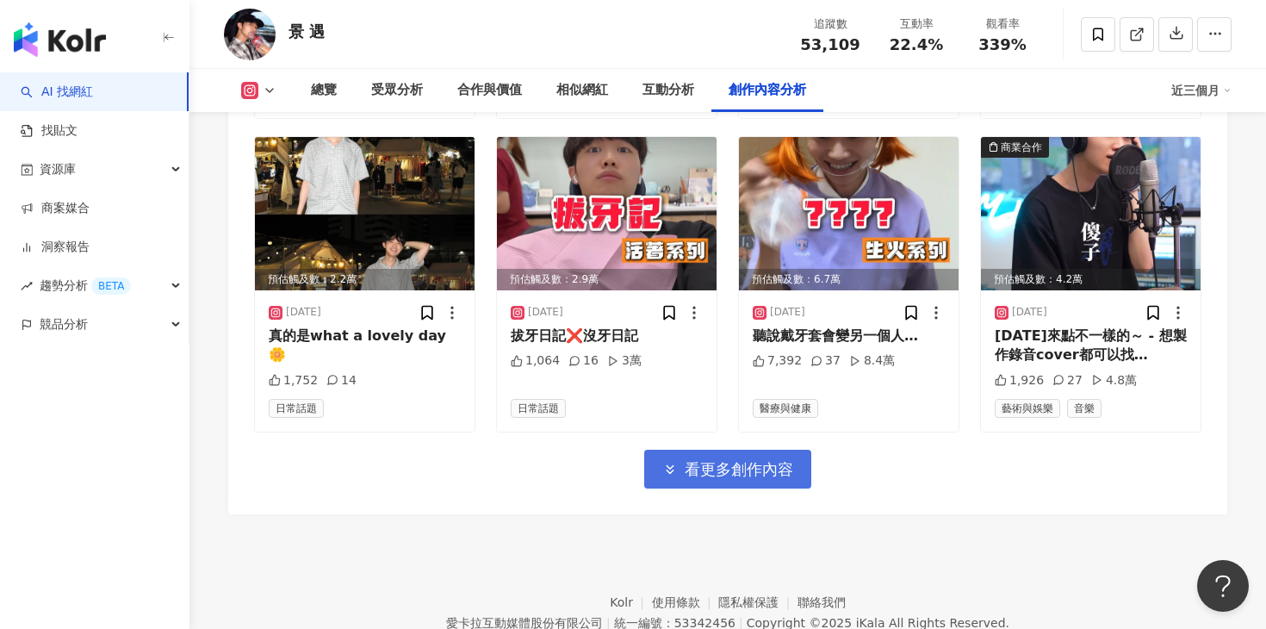
click at [741, 449] on button "看更多創作內容" at bounding box center [727, 468] width 167 height 39
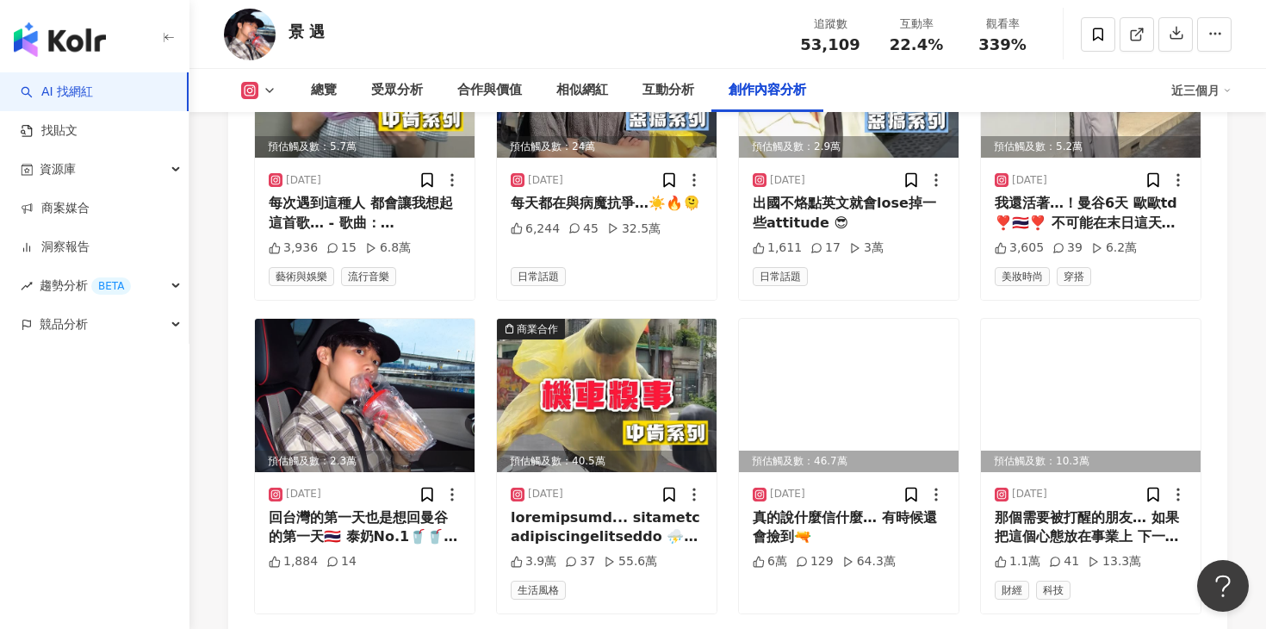
scroll to position [6550, 0]
